Goal: Find specific page/section: Find specific page/section

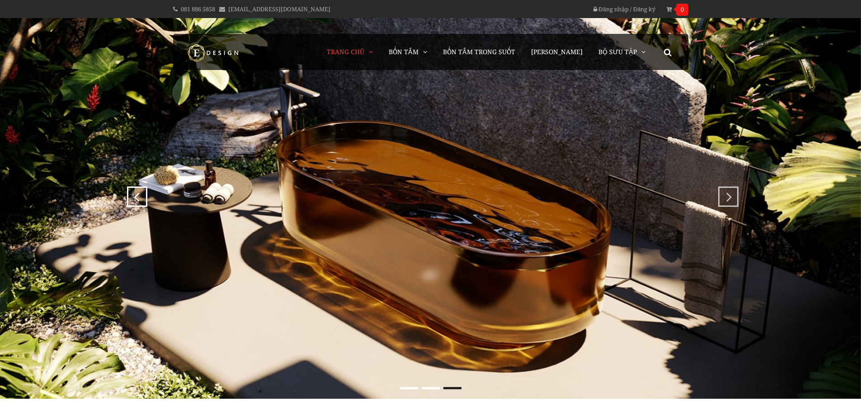
click at [474, 57] on link "Bồn Tắm Trong Suốt" at bounding box center [479, 52] width 86 height 36
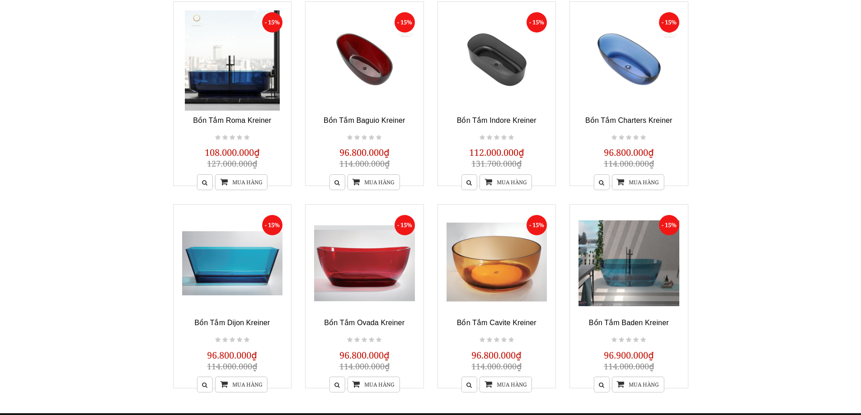
scroll to position [316, 0]
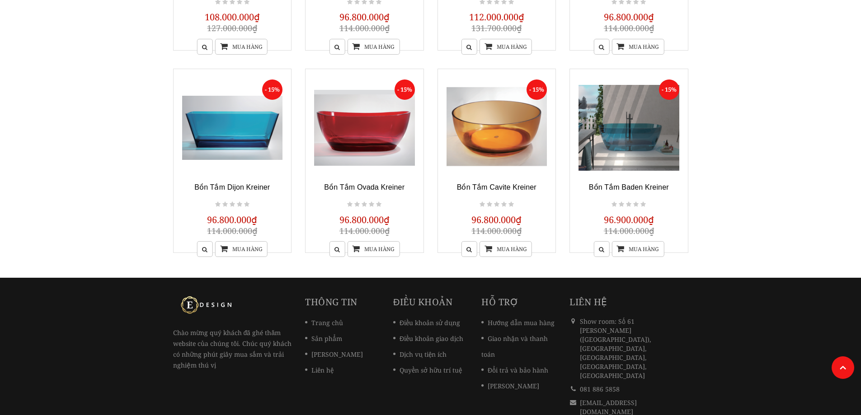
click at [186, 399] on div "Chào mừng quý khách đã ghé thăm website của chúng tôi. Chúc quý khách có những …" at bounding box center [430, 373] width 529 height 154
